Goal: Find specific page/section: Find specific page/section

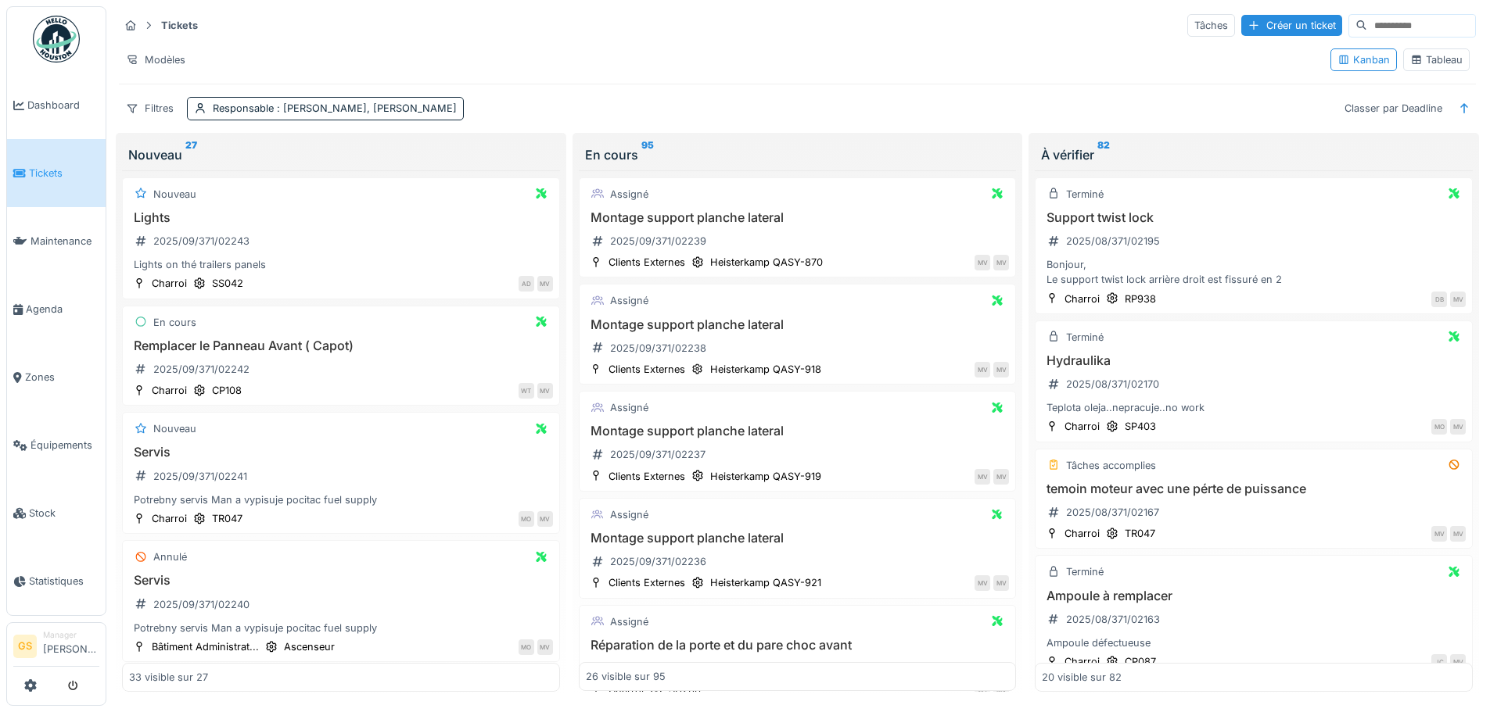
click at [47, 170] on span "Tickets" at bounding box center [64, 173] width 70 height 15
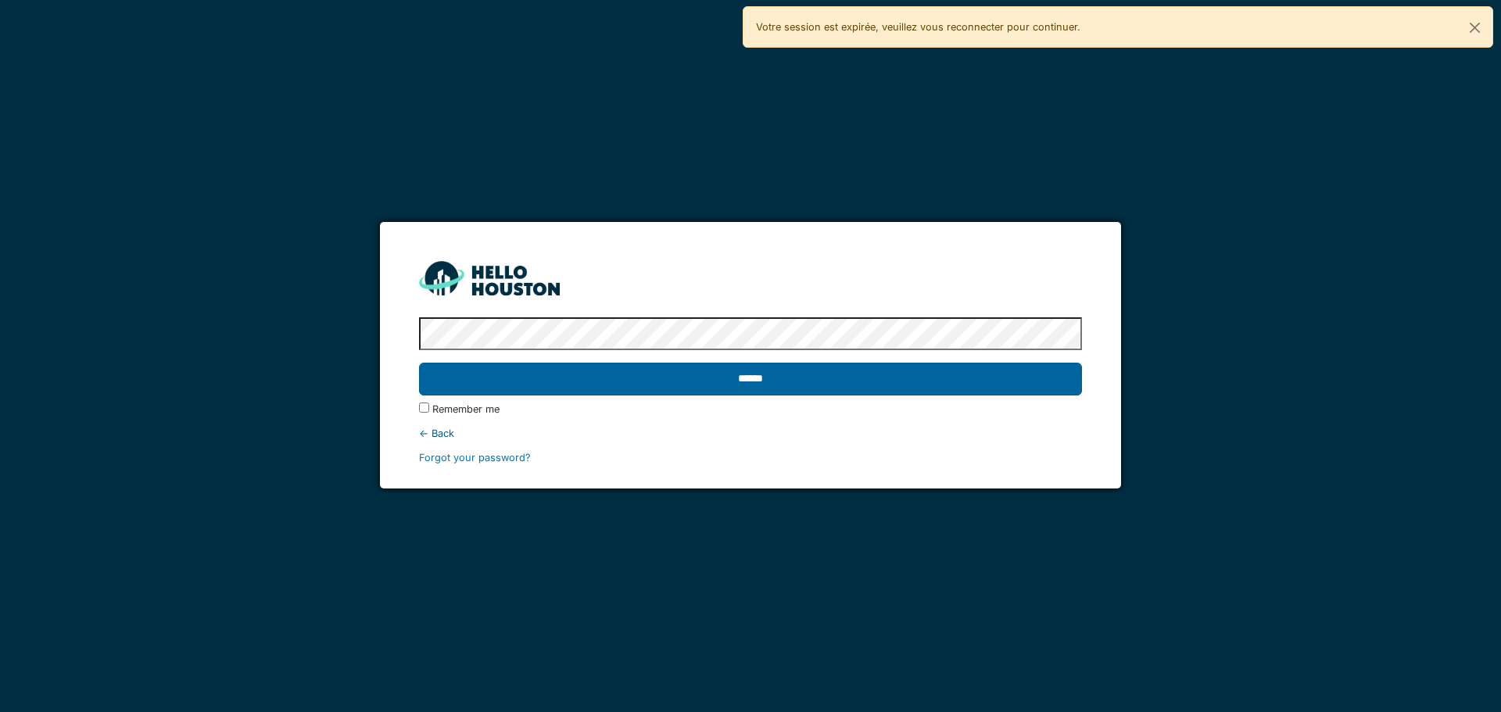
click at [989, 389] on input "******" at bounding box center [750, 379] width 662 height 33
